Goal: Navigation & Orientation: Find specific page/section

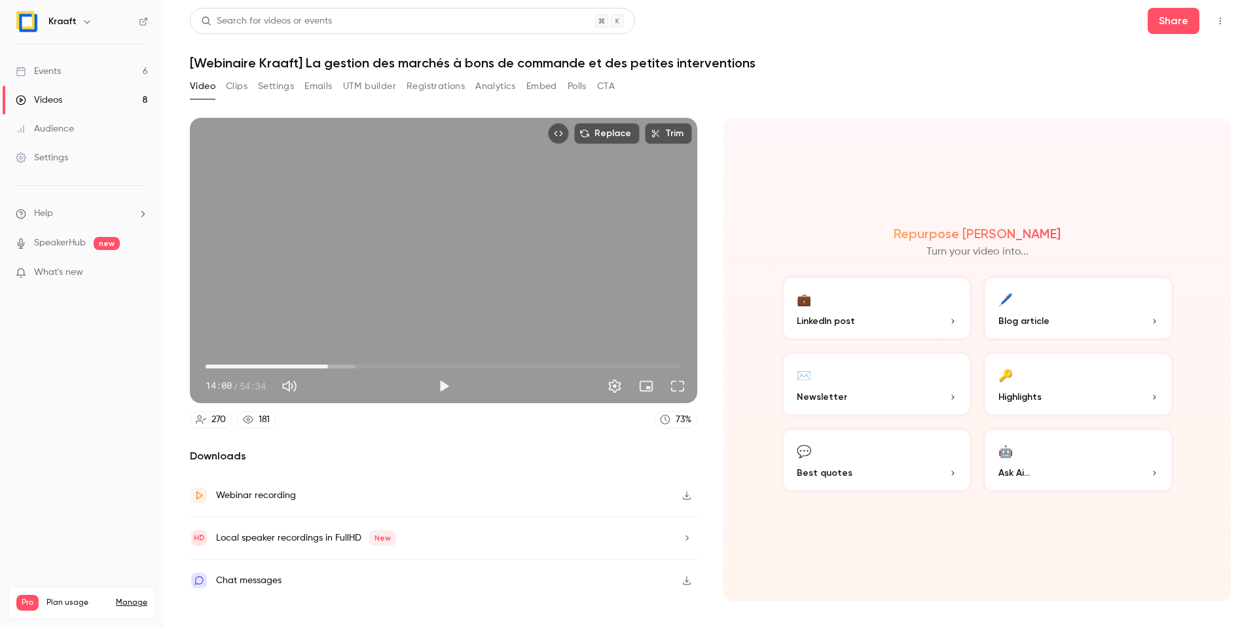
click at [231, 88] on button "Clips" at bounding box center [237, 86] width 22 height 21
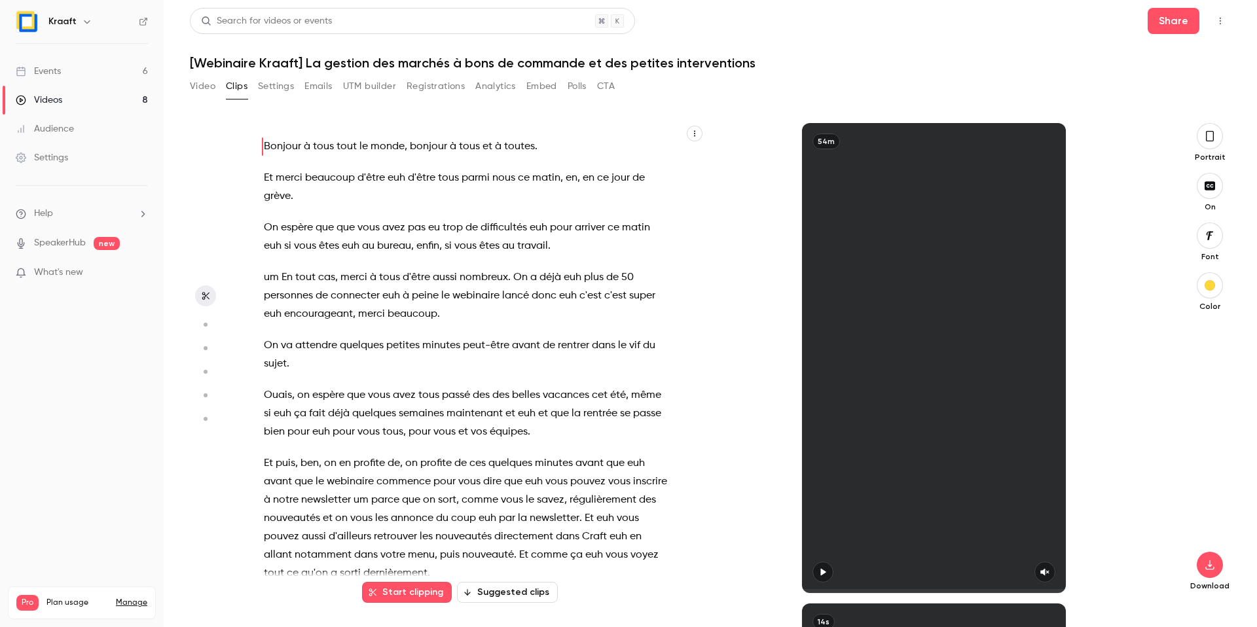
click at [198, 88] on button "Video" at bounding box center [203, 86] width 26 height 21
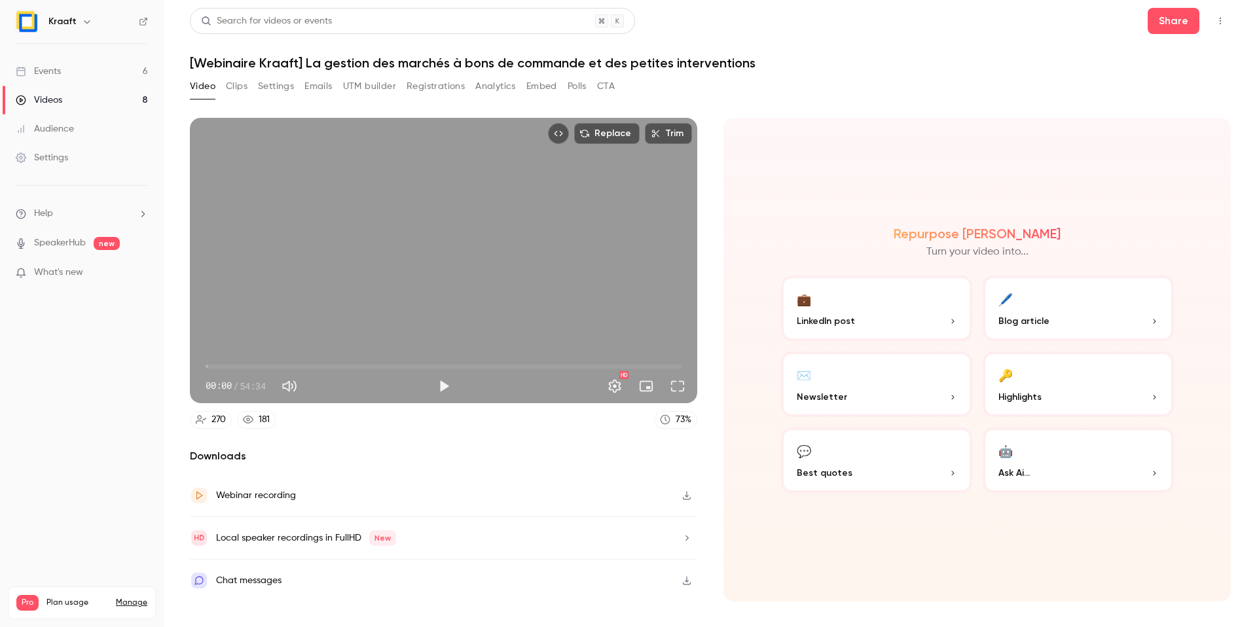
click at [84, 97] on link "Videos 8" at bounding box center [82, 100] width 164 height 29
